Goal: Task Accomplishment & Management: Manage account settings

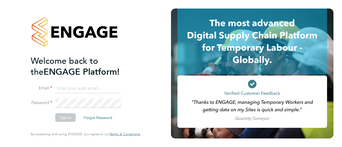
type input "hrn2286@gmail.com"
click at [21, 120] on div "Welcome back to the ENGAGE Platform! Email hrn2286@gmail.com Password Sign In F…" at bounding box center [85, 73] width 131 height 147
click at [62, 118] on button "Sign In" at bounding box center [65, 118] width 20 height 9
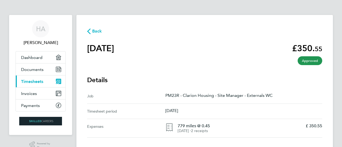
click at [33, 81] on span "Timesheets" at bounding box center [32, 81] width 22 height 5
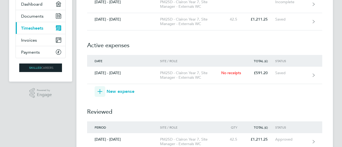
scroll to position [54, 0]
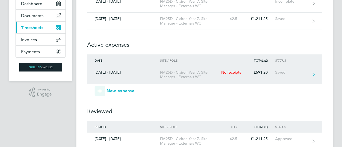
click at [132, 71] on div "[DATE] - [DATE]" at bounding box center [123, 72] width 73 height 5
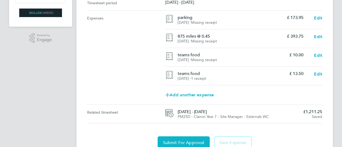
scroll to position [110, 0]
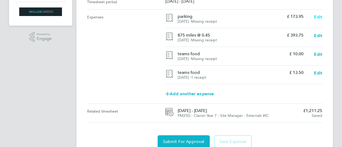
click at [319, 17] on span "Edit" at bounding box center [318, 16] width 8 height 5
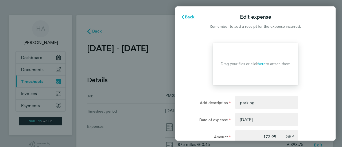
click at [258, 63] on link "here" at bounding box center [262, 64] width 8 height 5
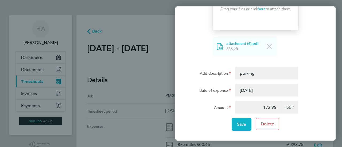
scroll to position [55, 0]
click at [241, 124] on span "Save" at bounding box center [241, 124] width 9 height 5
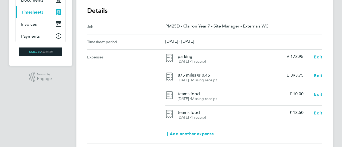
scroll to position [71, 0]
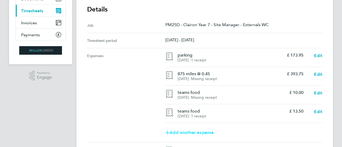
click at [236, 136] on link "Add another expense" at bounding box center [244, 133] width 157 height 11
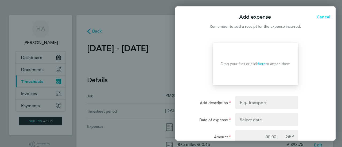
click at [324, 17] on span "Cancel" at bounding box center [322, 16] width 15 height 5
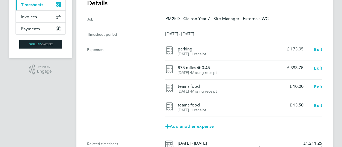
scroll to position [78, 0]
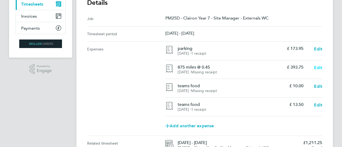
click at [321, 68] on span "Edit" at bounding box center [318, 67] width 8 height 5
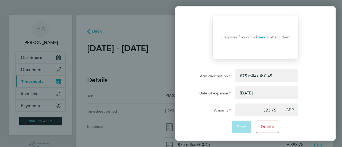
scroll to position [27, 0]
click at [264, 37] on link "here" at bounding box center [262, 37] width 8 height 5
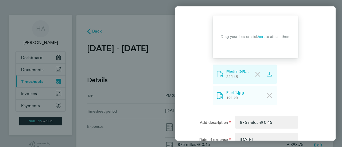
click at [258, 75] on icon at bounding box center [257, 74] width 5 height 5
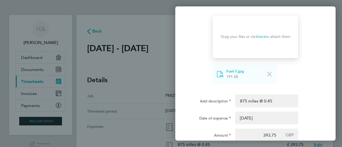
click at [263, 35] on link "here" at bounding box center [262, 37] width 8 height 5
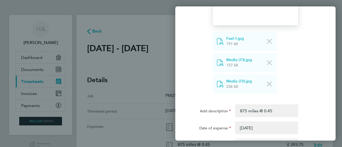
scroll to position [98, 0]
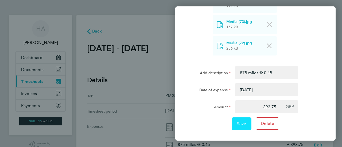
click at [245, 121] on span "Save" at bounding box center [241, 123] width 9 height 5
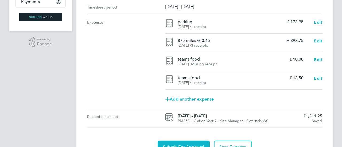
scroll to position [105, 0]
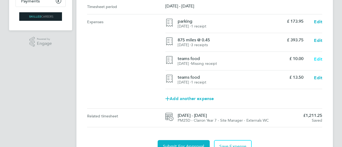
click at [317, 59] on span "Edit" at bounding box center [318, 59] width 8 height 5
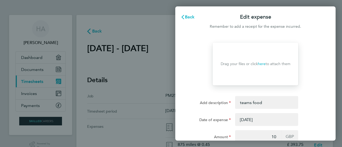
click at [265, 64] on link "here" at bounding box center [262, 64] width 8 height 5
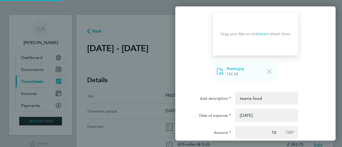
click at [273, 91] on form "Drop your files here Supported files: JPG, JPEG, PNG or PDF Drag your files or …" at bounding box center [255, 87] width 131 height 148
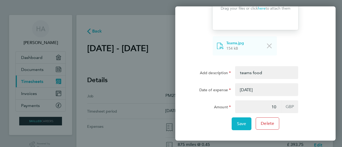
click at [265, 92] on button "button" at bounding box center [266, 89] width 63 height 13
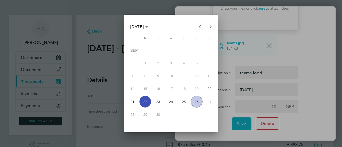
click at [156, 104] on span "23" at bounding box center [158, 102] width 12 height 12
type input "[DATE]"
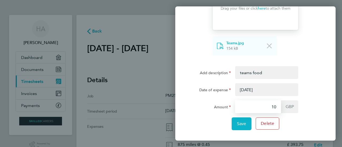
click at [259, 109] on input "10" at bounding box center [258, 107] width 46 height 13
type input "1"
type input "7.50"
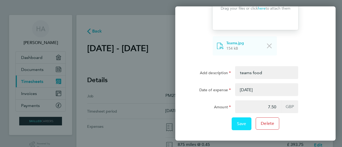
click at [249, 124] on button "Save" at bounding box center [242, 124] width 20 height 13
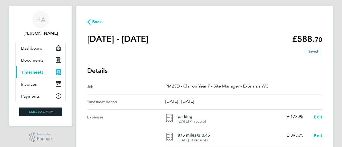
scroll to position [132, 0]
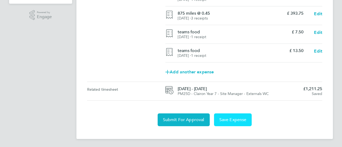
click at [228, 118] on span "Save Expense" at bounding box center [233, 119] width 27 height 5
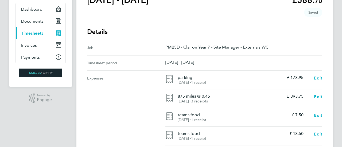
scroll to position [47, 0]
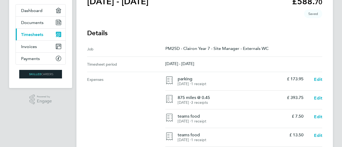
click at [37, 34] on span "Timesheets" at bounding box center [32, 34] width 22 height 5
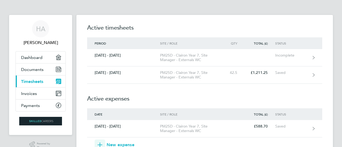
click at [27, 81] on span "Timesheets" at bounding box center [32, 81] width 22 height 5
click at [40, 79] on span "Timesheets" at bounding box center [32, 81] width 22 height 5
